Goal: Information Seeking & Learning: Learn about a topic

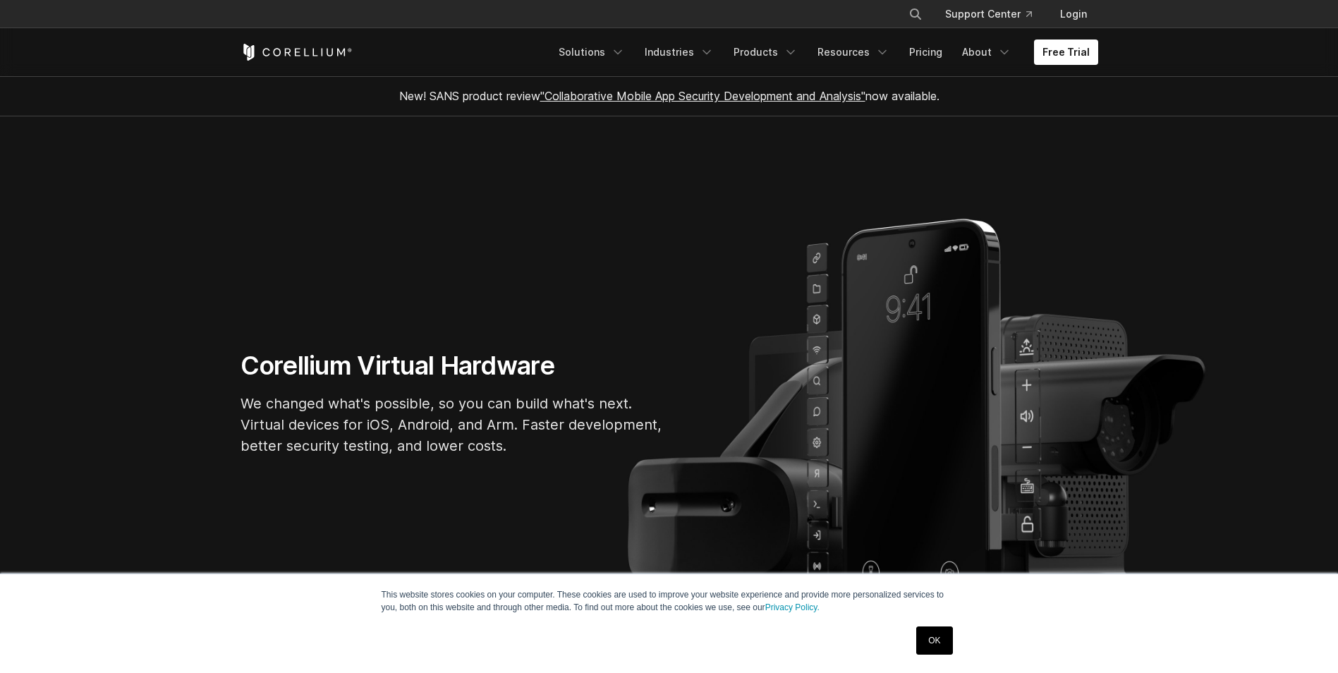
click at [951, 635] on link "OK" at bounding box center [934, 640] width 36 height 28
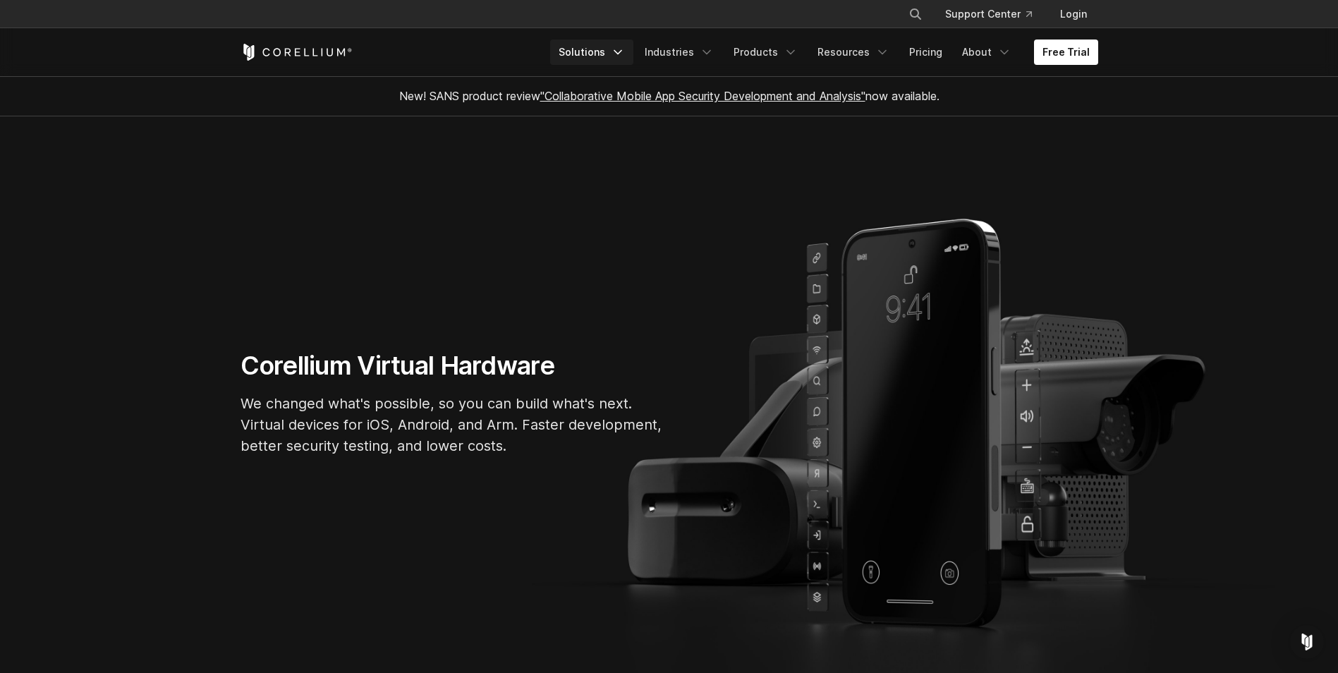
click at [621, 51] on link "Solutions" at bounding box center [591, 52] width 83 height 25
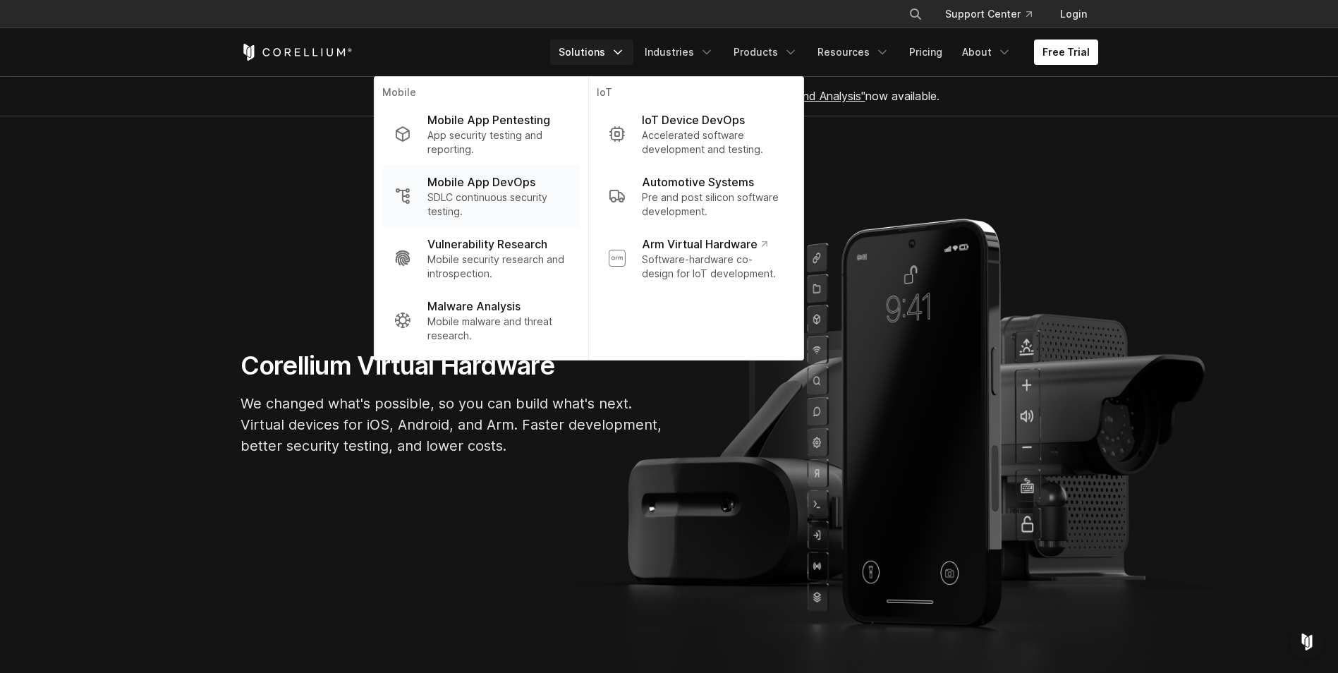
click at [497, 183] on p "Mobile App DevOps" at bounding box center [481, 182] width 108 height 17
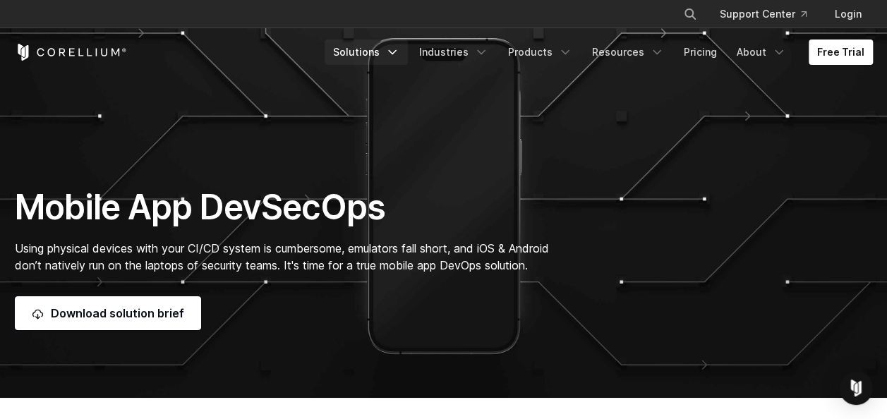
click at [408, 49] on link "Solutions" at bounding box center [365, 52] width 83 height 25
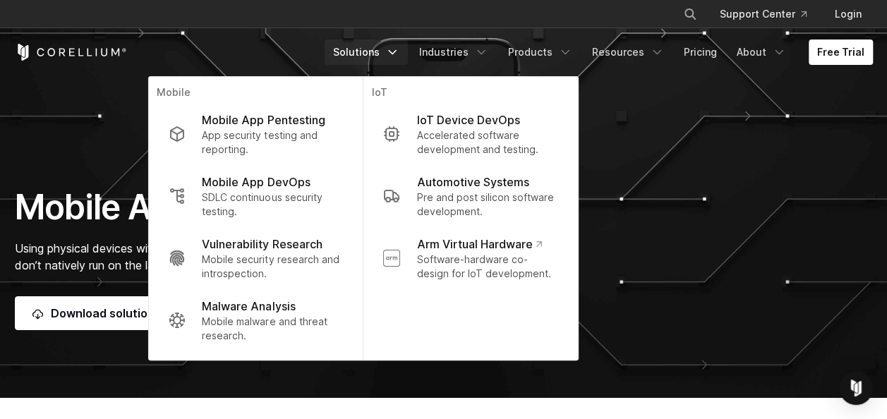
click at [693, 141] on section "Mobile App DevSecOps Using physical devices with your CI/CD system is cumbersom…" at bounding box center [443, 199] width 887 height 398
